Goal: Information Seeking & Learning: Find specific fact

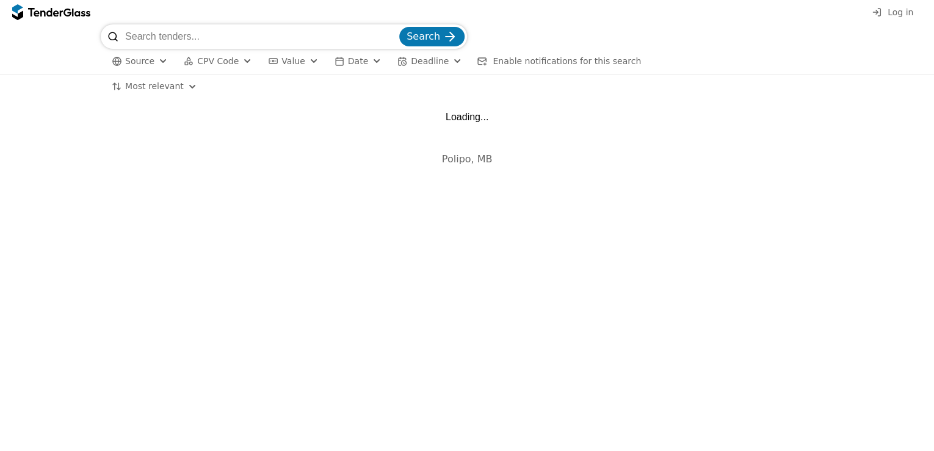
click at [256, 41] on input "search" at bounding box center [261, 36] width 272 height 24
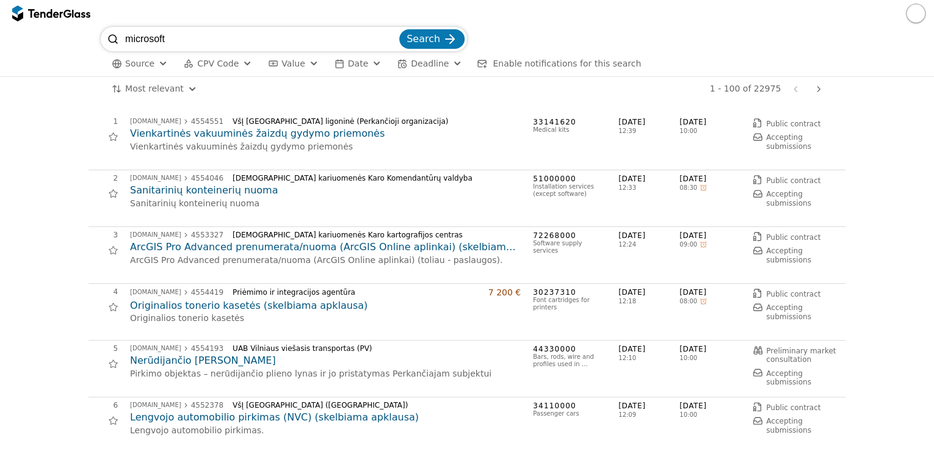
type input "microsoft"
click at [399, 29] on button "Search" at bounding box center [431, 39] width 65 height 20
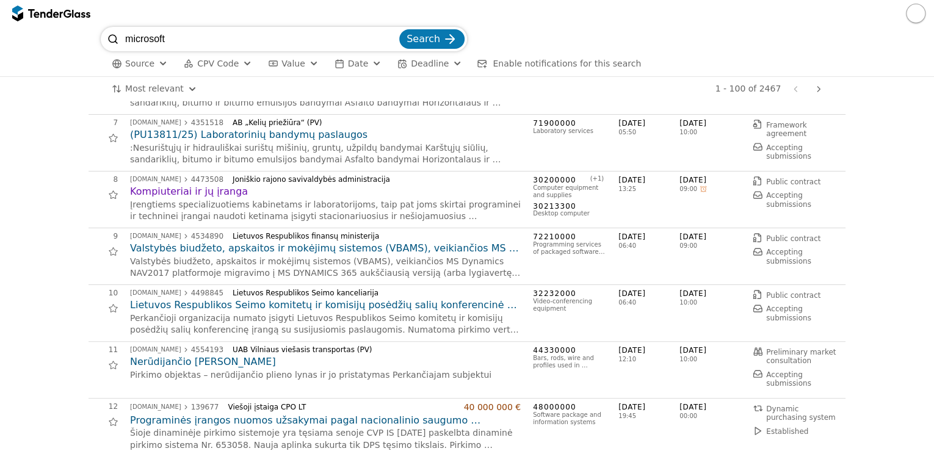
scroll to position [342, 0]
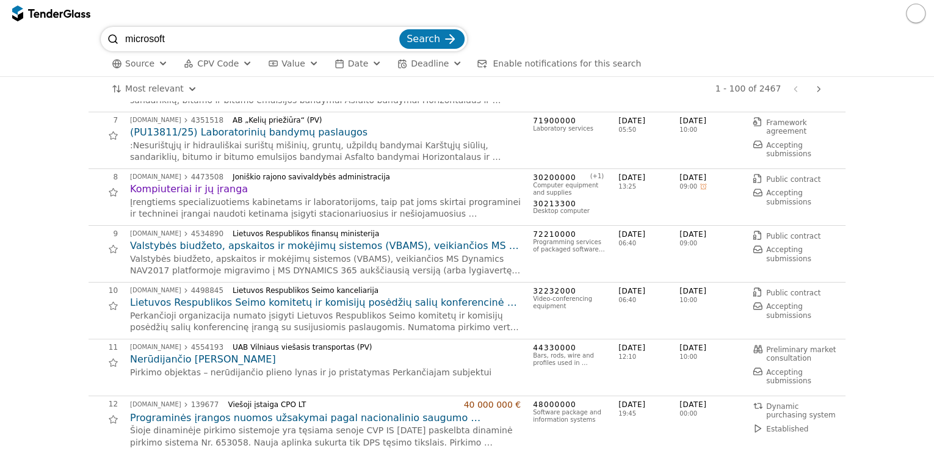
drag, startPoint x: 184, startPoint y: 29, endPoint x: 38, endPoint y: 27, distance: 145.3
click at [65, 29] on div "microsoft Search Source CPV Code Type Buyer Value Date Deadline Enable notifica…" at bounding box center [467, 51] width 922 height 49
type input "modern work"
click at [399, 29] on button "Search" at bounding box center [431, 39] width 65 height 20
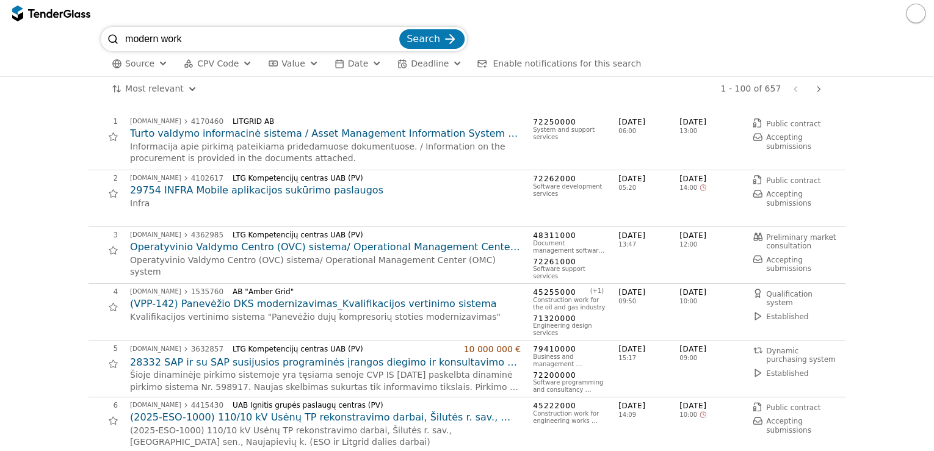
drag, startPoint x: 223, startPoint y: 44, endPoint x: -2, endPoint y: -51, distance: 245.1
click at [0, 0] on html "modern work Search Source CPV Code Type Buyer Value Date Deadline Enable notifi…" at bounding box center [467, 225] width 934 height 451
type input "b"
type input "p"
type input "biuro programinė įranga"
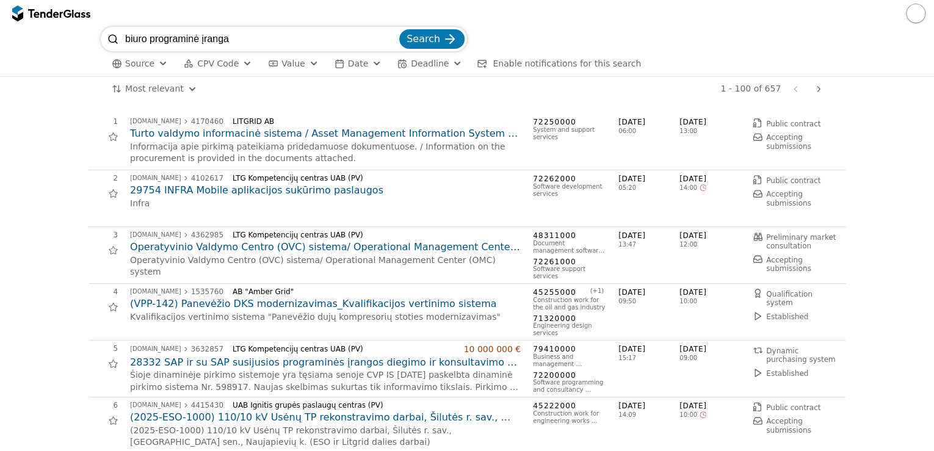
click at [399, 29] on button "Search" at bounding box center [431, 39] width 65 height 20
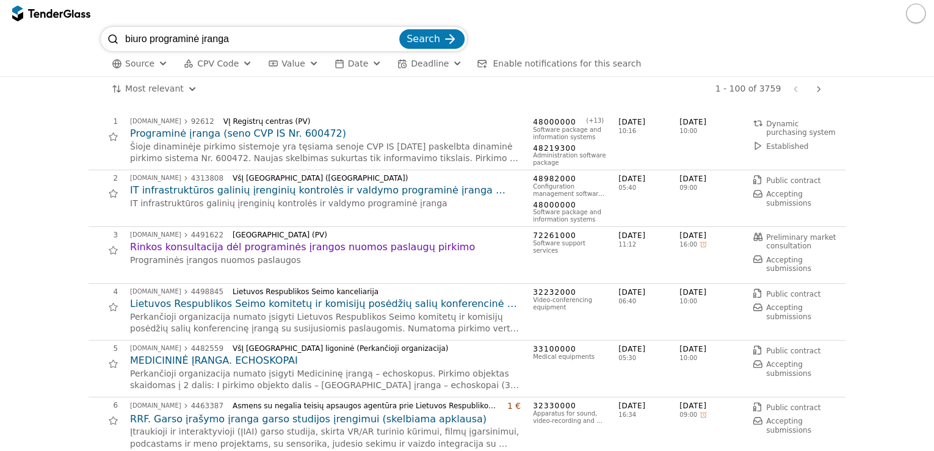
drag, startPoint x: 148, startPoint y: 41, endPoint x: 0, endPoint y: 1, distance: 153.0
click at [0, 27] on html "biuro programinė įranga Search Source CPV Code Type Buyer Value Date Deadline E…" at bounding box center [467, 225] width 934 height 451
type input "programinė įranga"
click at [399, 29] on button "Search" at bounding box center [431, 39] width 65 height 20
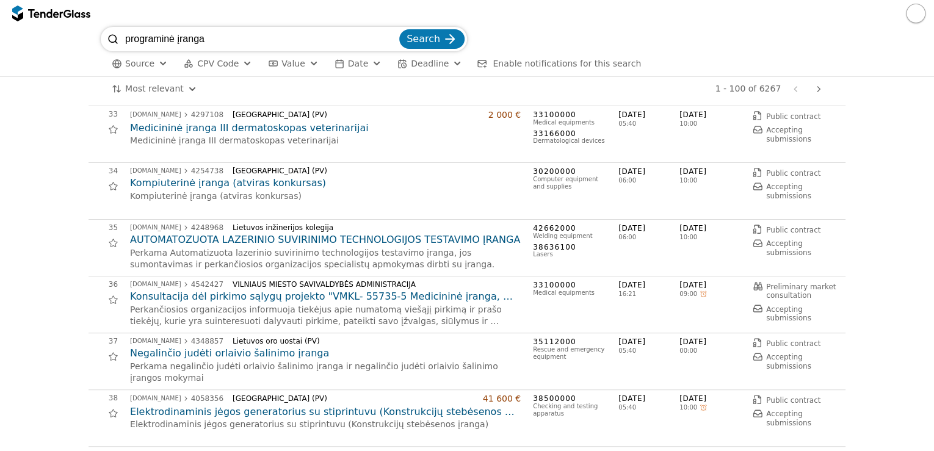
scroll to position [1661, 0]
